Goal: Information Seeking & Learning: Learn about a topic

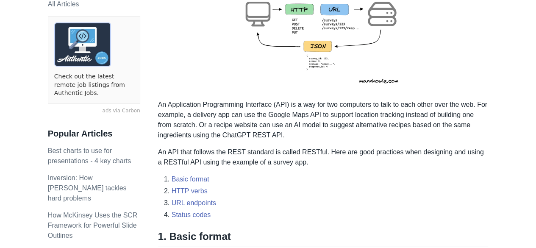
scroll to position [212, 0]
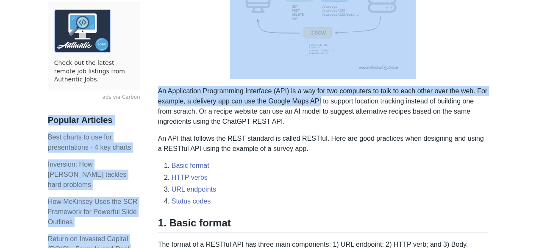
drag, startPoint x: 156, startPoint y: 94, endPoint x: 318, endPoint y: 103, distance: 161.7
click at [318, 103] on p "An Application Programming Interface (API) is a way for two computers to talk t…" at bounding box center [323, 106] width 330 height 41
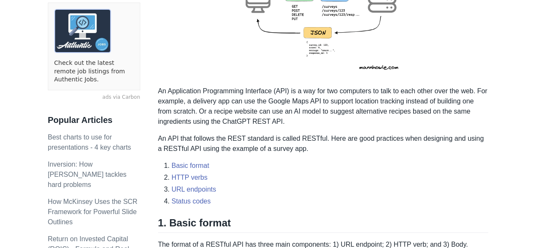
click at [319, 92] on p "An Application Programming Interface (API) is a way for two computers to talk t…" at bounding box center [323, 106] width 330 height 41
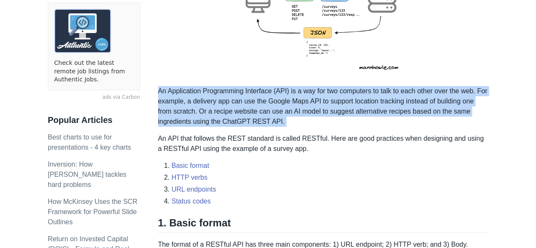
click at [319, 92] on p "An Application Programming Interface (API) is a way for two computers to talk t…" at bounding box center [323, 106] width 330 height 41
click at [317, 93] on p "An Application Programming Interface (API) is a way for two computers to talk t…" at bounding box center [323, 106] width 330 height 41
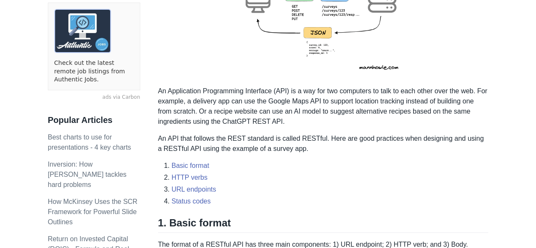
click at [313, 94] on p "An Application Programming Interface (API) is a way for two computers to talk t…" at bounding box center [323, 106] width 330 height 41
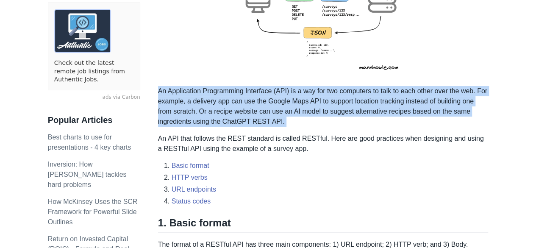
click at [313, 94] on p "An Application Programming Interface (API) is a way for two computers to talk t…" at bounding box center [323, 106] width 330 height 41
click at [305, 100] on p "An Application Programming Interface (API) is a way for two computers to talk t…" at bounding box center [323, 106] width 330 height 41
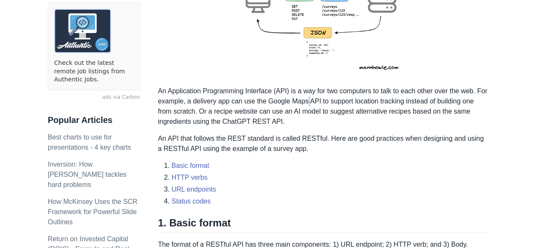
click at [305, 100] on p "An Application Programming Interface (API) is a way for two computers to talk t…" at bounding box center [323, 106] width 330 height 41
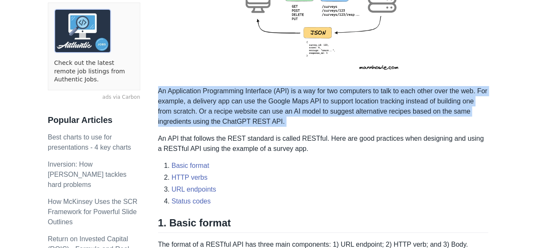
click at [305, 100] on p "An Application Programming Interface (API) is a way for two computers to talk t…" at bounding box center [323, 106] width 330 height 41
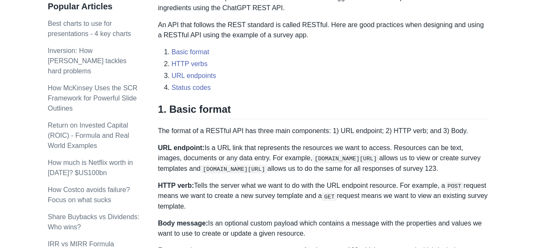
scroll to position [339, 0]
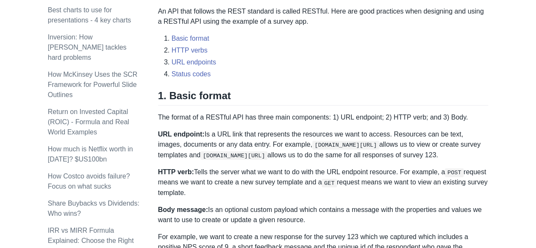
click at [374, 150] on p "URL endpoint: Is a URL link that represents the resources we want to access. Re…" at bounding box center [323, 144] width 330 height 31
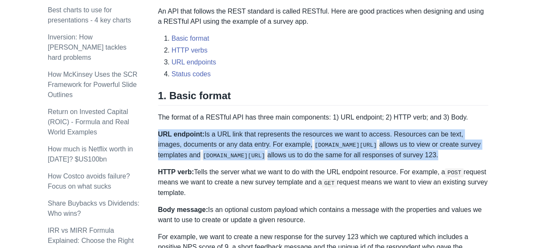
click at [374, 150] on p "URL endpoint: Is a URL link that represents the resources we want to access. Re…" at bounding box center [323, 144] width 330 height 31
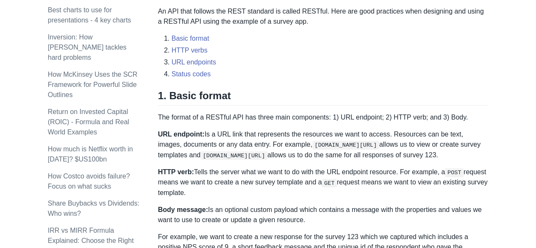
click at [281, 174] on p "HTTP verb: Tells the server what we want to do with the URL endpoint resource. …" at bounding box center [323, 182] width 330 height 31
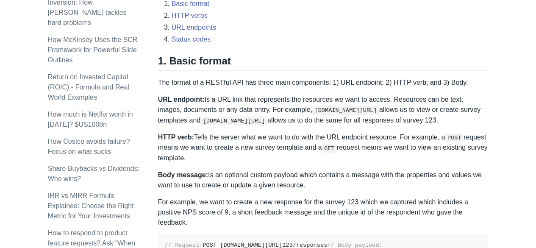
scroll to position [381, 0]
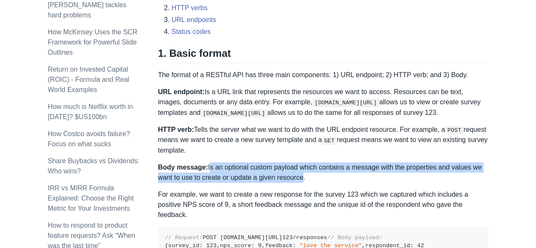
drag, startPoint x: 205, startPoint y: 167, endPoint x: 300, endPoint y: 178, distance: 96.3
click at [300, 178] on p "Body message: Is an optional custom payload which contains a message with the p…" at bounding box center [323, 172] width 330 height 20
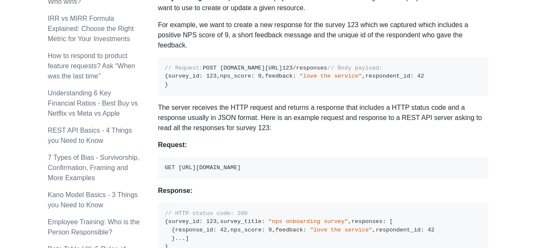
scroll to position [593, 0]
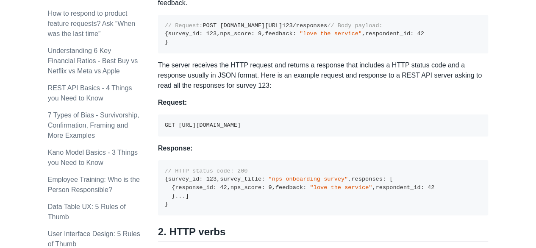
click at [241, 91] on p "The server receives the HTTP request and returns a response that includes a HTT…" at bounding box center [323, 75] width 330 height 31
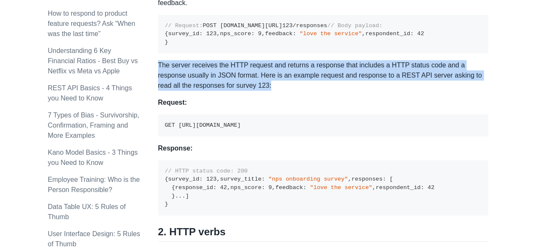
click at [241, 91] on p "The server receives the HTTP request and returns a response that includes a HTT…" at bounding box center [323, 75] width 330 height 31
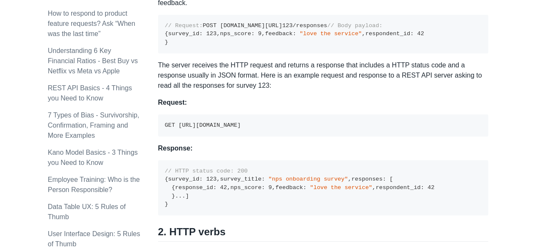
click at [229, 91] on p "The server receives the HTTP request and returns a response that includes a HTT…" at bounding box center [323, 75] width 330 height 31
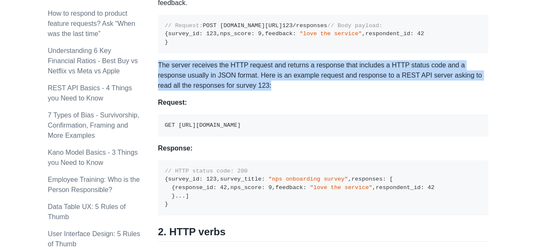
click at [229, 91] on p "The server receives the HTTP request and returns a response that includes a HTT…" at bounding box center [323, 75] width 330 height 31
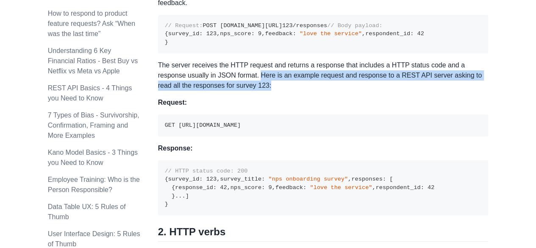
drag, startPoint x: 229, startPoint y: 132, endPoint x: 238, endPoint y: 141, distance: 13.2
click at [238, 91] on p "The server receives the HTTP request and returns a response that includes a HTT…" at bounding box center [323, 75] width 330 height 31
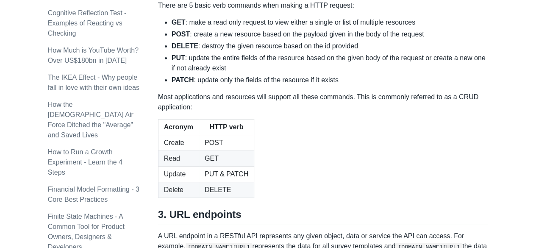
scroll to position [890, 0]
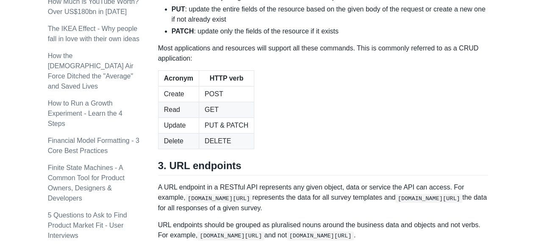
drag, startPoint x: 171, startPoint y: 111, endPoint x: 281, endPoint y: 105, distance: 110.3
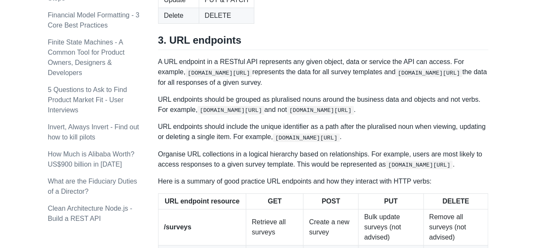
scroll to position [932, 0]
